Goal: Transaction & Acquisition: Purchase product/service

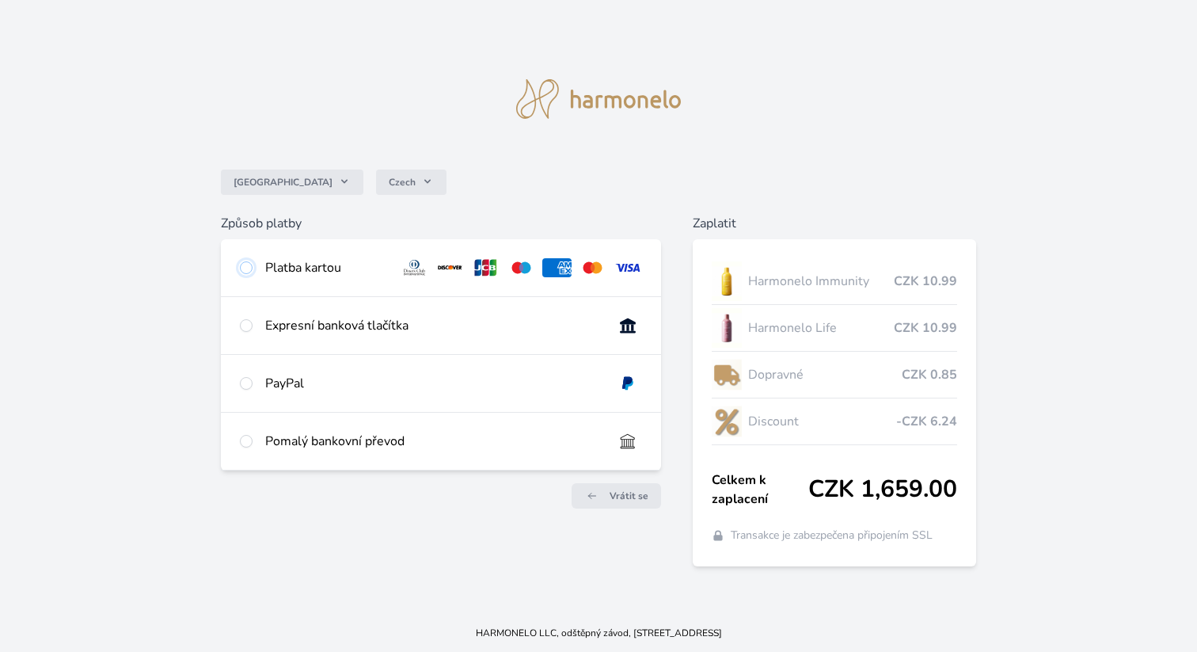
click at [246, 271] on input "radio" at bounding box center [246, 267] width 13 height 13
radio input "true"
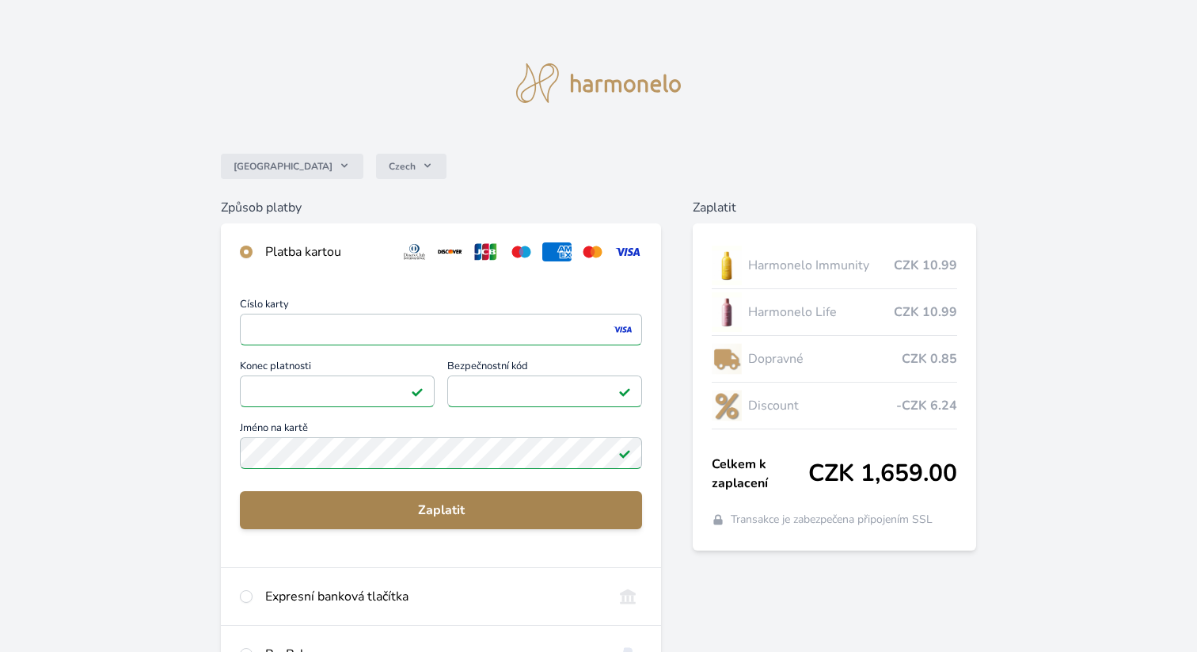
click at [424, 502] on span "Zaplatit" at bounding box center [442, 509] width 378 height 19
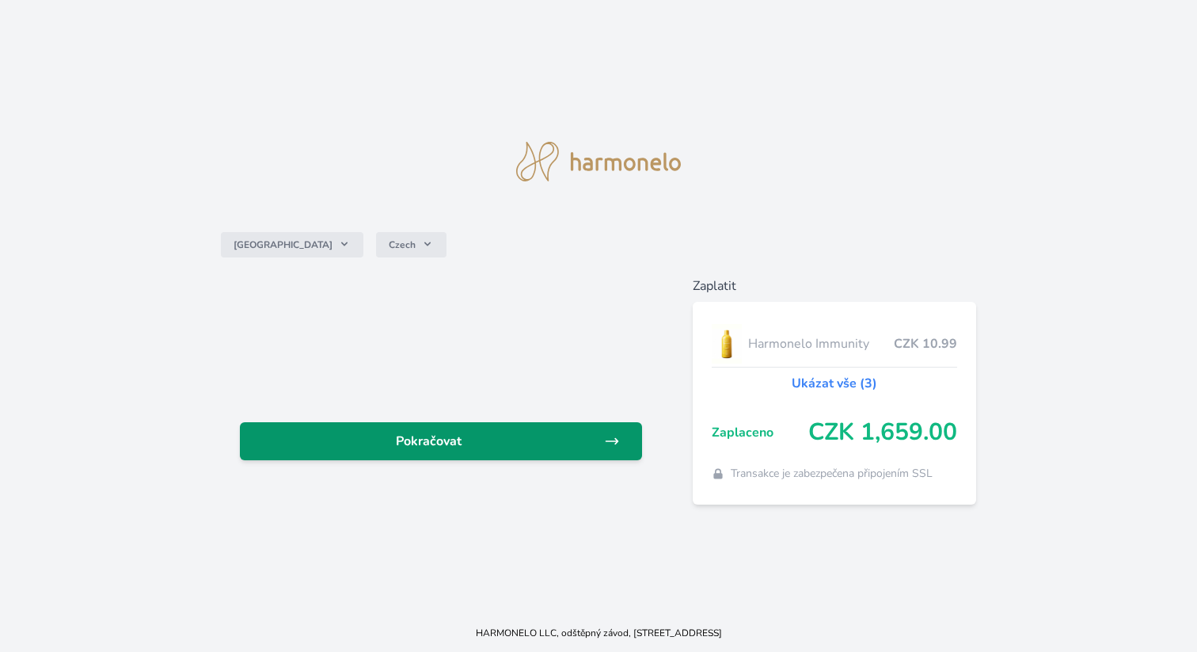
click at [460, 432] on span "Pokračovat" at bounding box center [429, 441] width 352 height 19
